Goal: Information Seeking & Learning: Find specific page/section

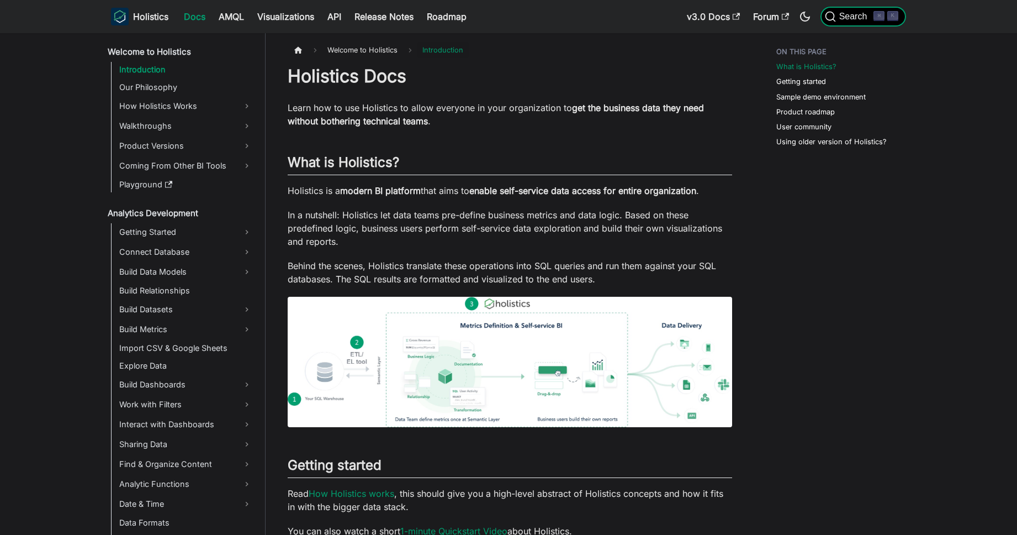
click at [857, 18] on span "Search" at bounding box center [855, 17] width 38 height 10
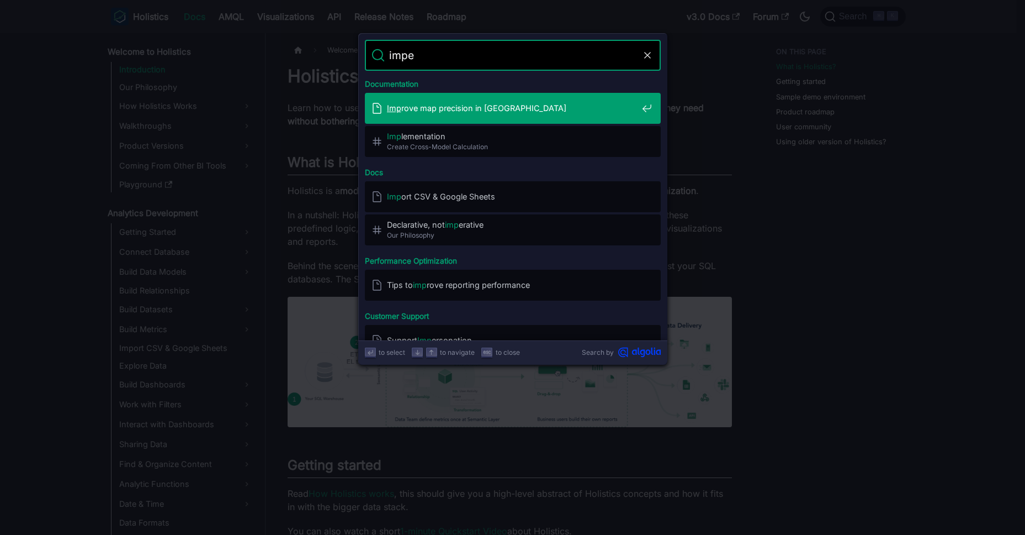
type input "imper"
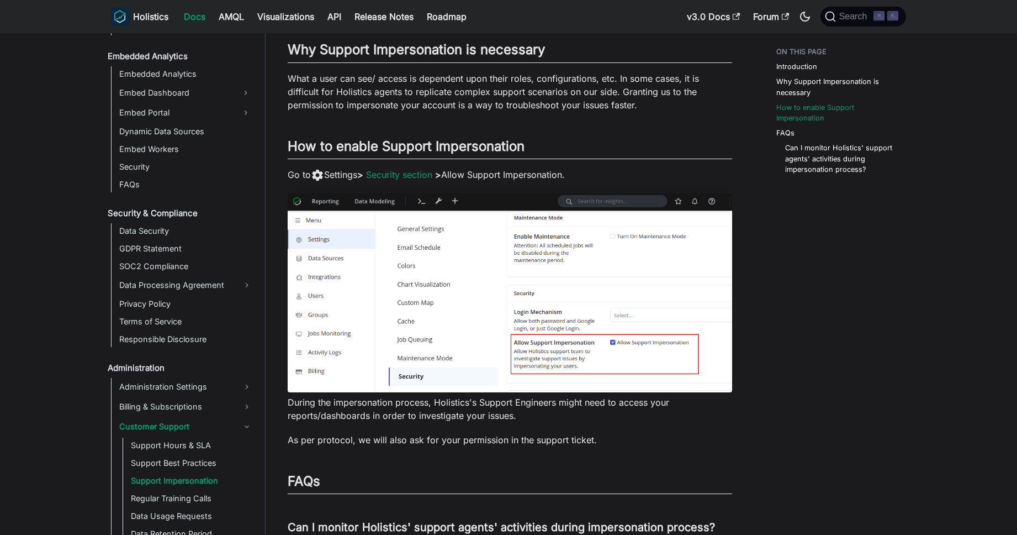
scroll to position [352, 0]
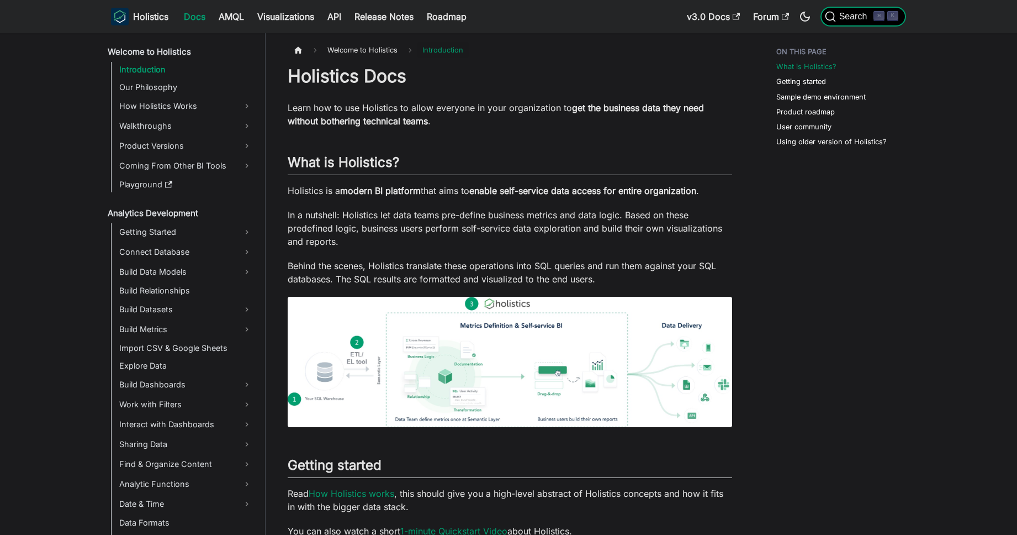
click at [847, 19] on span "Search" at bounding box center [855, 17] width 38 height 10
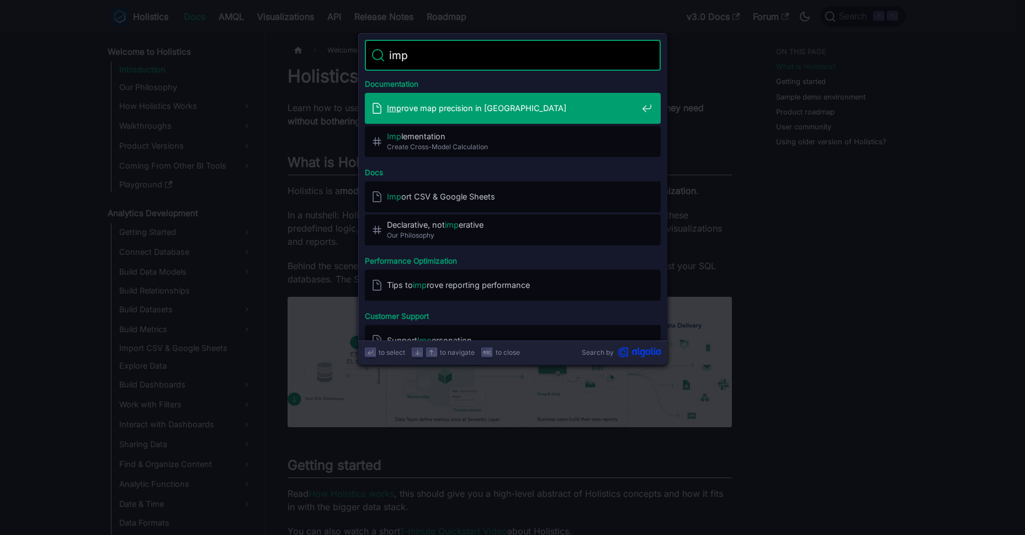
type input "impe"
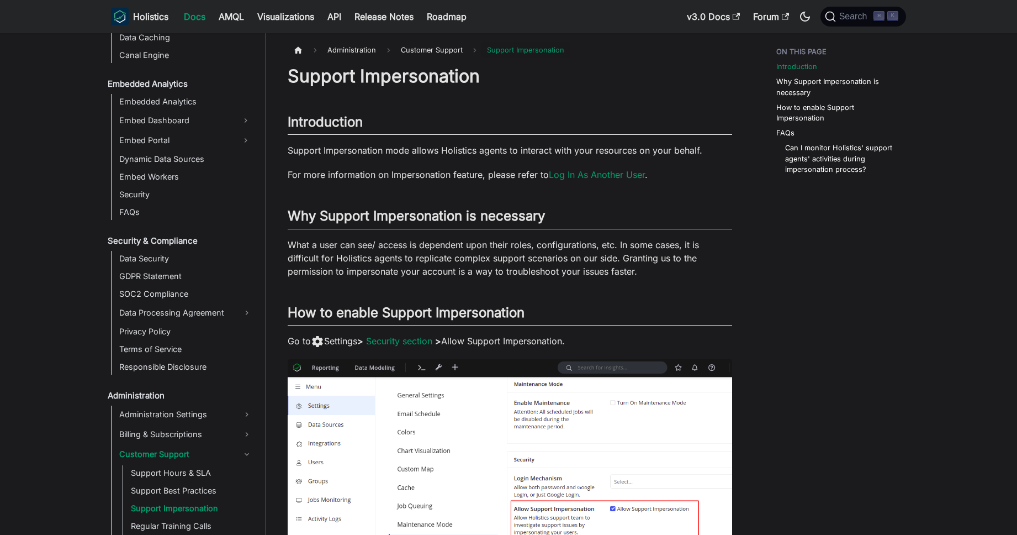
scroll to position [1081, 0]
